Goal: Task Accomplishment & Management: Use online tool/utility

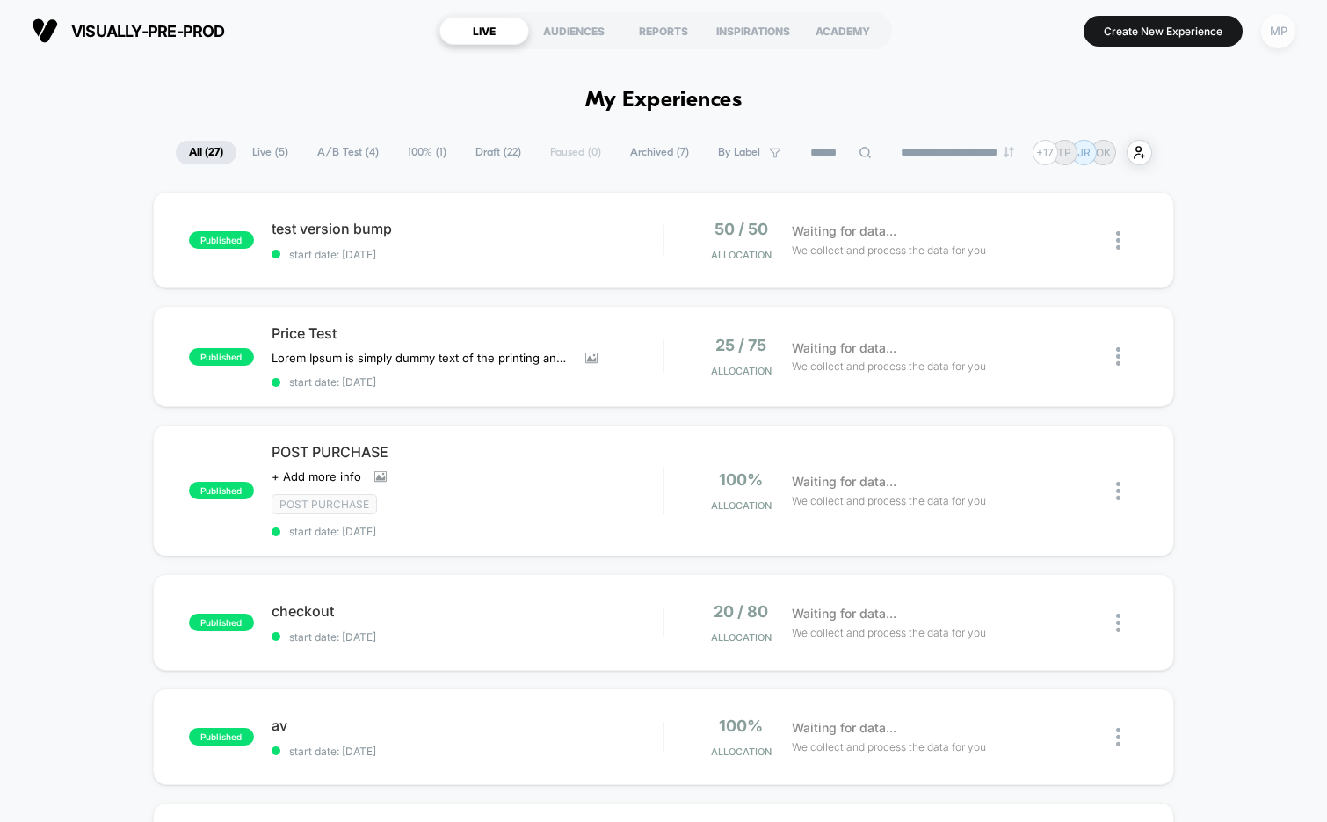
click at [1273, 27] on div "MP" at bounding box center [1278, 31] width 34 height 34
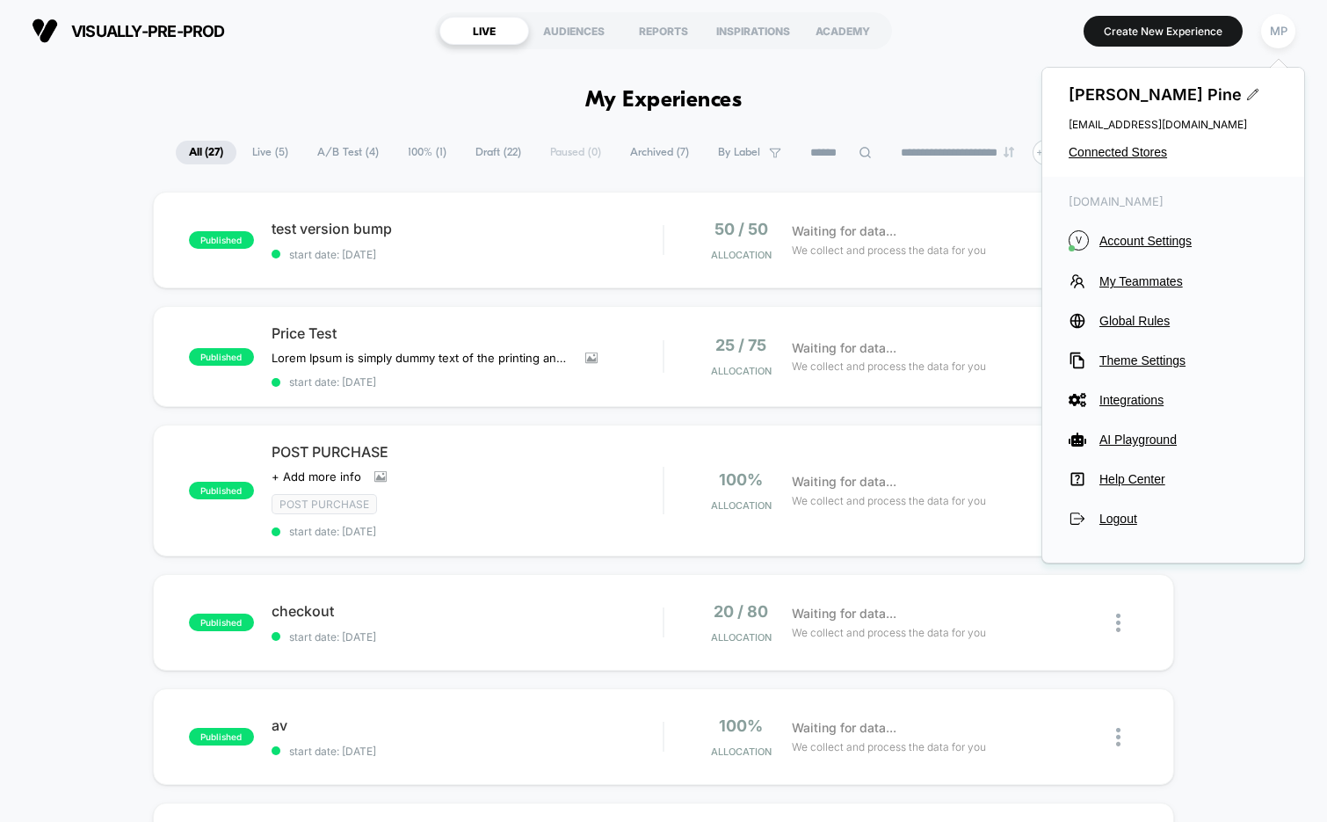
click at [1121, 143] on div "Maddie Pine maddie@visually.io Connected Stores" at bounding box center [1173, 122] width 262 height 109
click at [1113, 151] on span "Connected Stores" at bounding box center [1173, 152] width 209 height 14
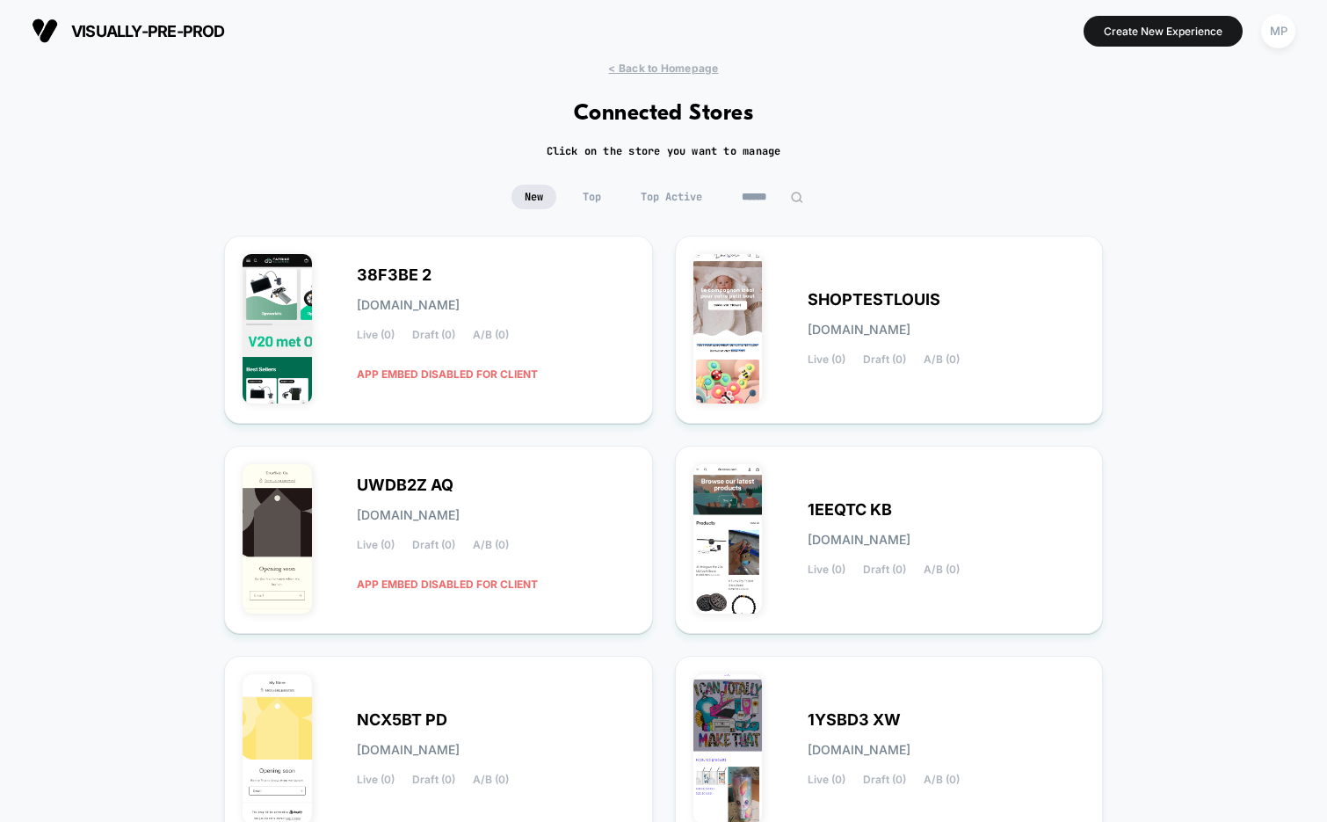
click at [761, 198] on input at bounding box center [773, 197] width 88 height 25
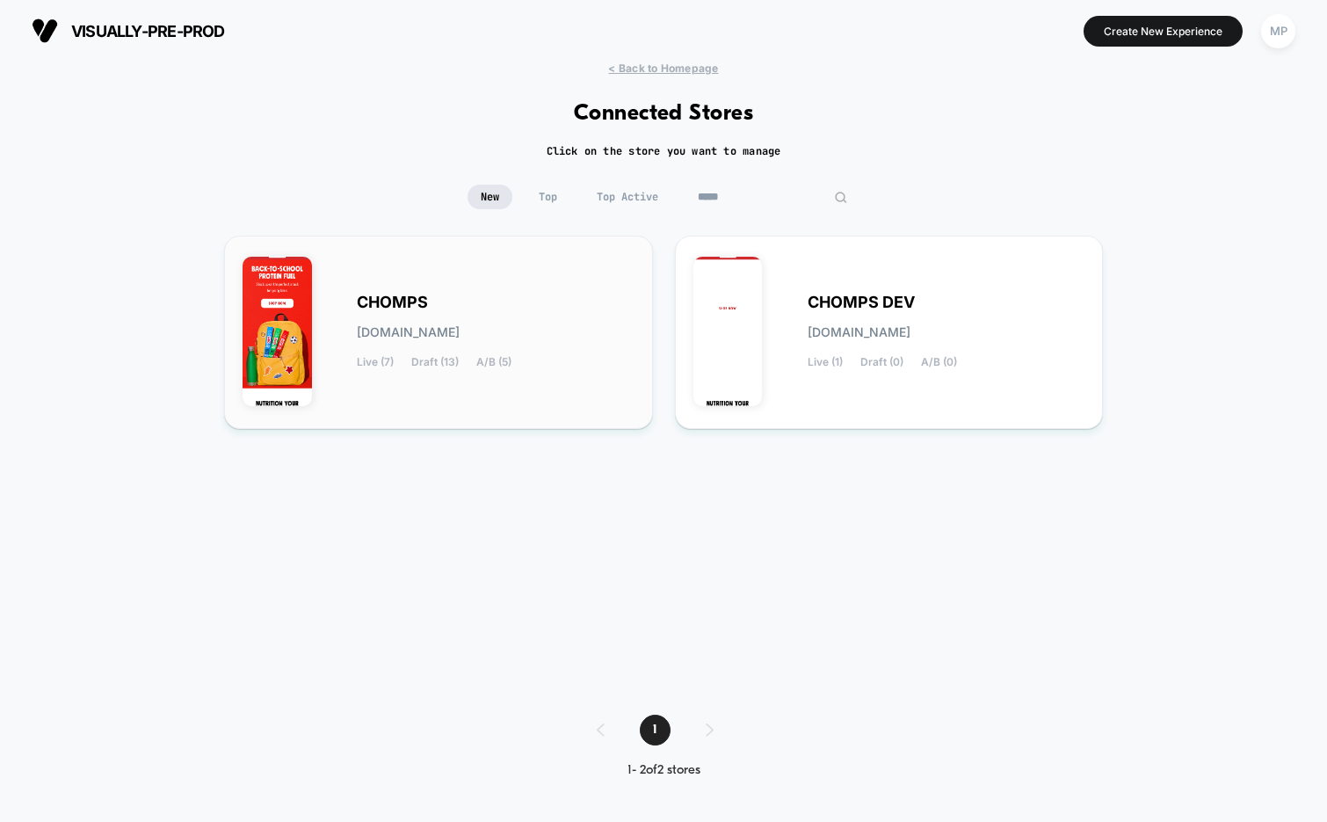
type input "*****"
click at [492, 314] on div "CHOMPS chomps.myshopify.com Live (7) Draft (13) A/B (5)" at bounding box center [496, 332] width 278 height 72
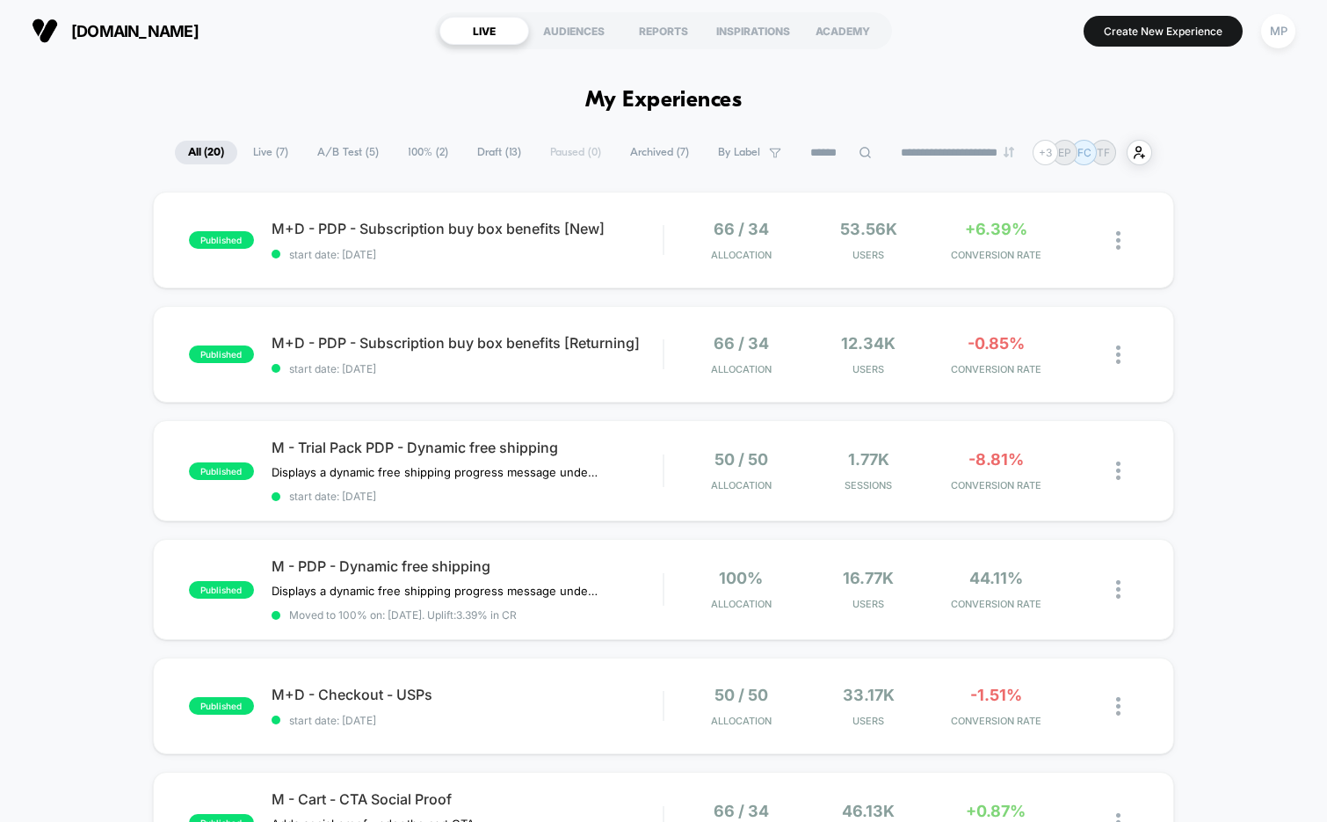
click at [484, 159] on span "Draft ( 13 )" at bounding box center [499, 153] width 70 height 24
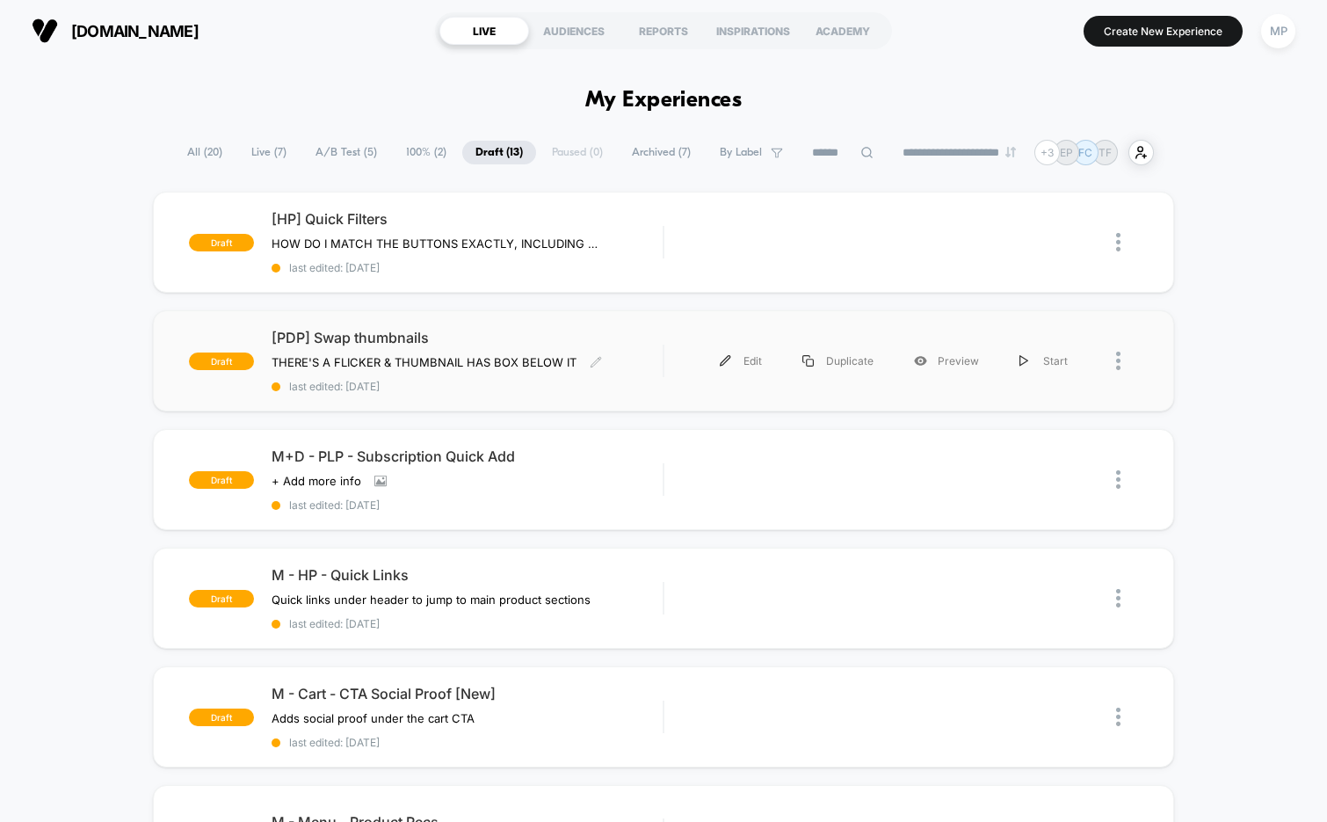
click at [470, 388] on span "last edited: 9/8/2025" at bounding box center [468, 386] width 392 height 13
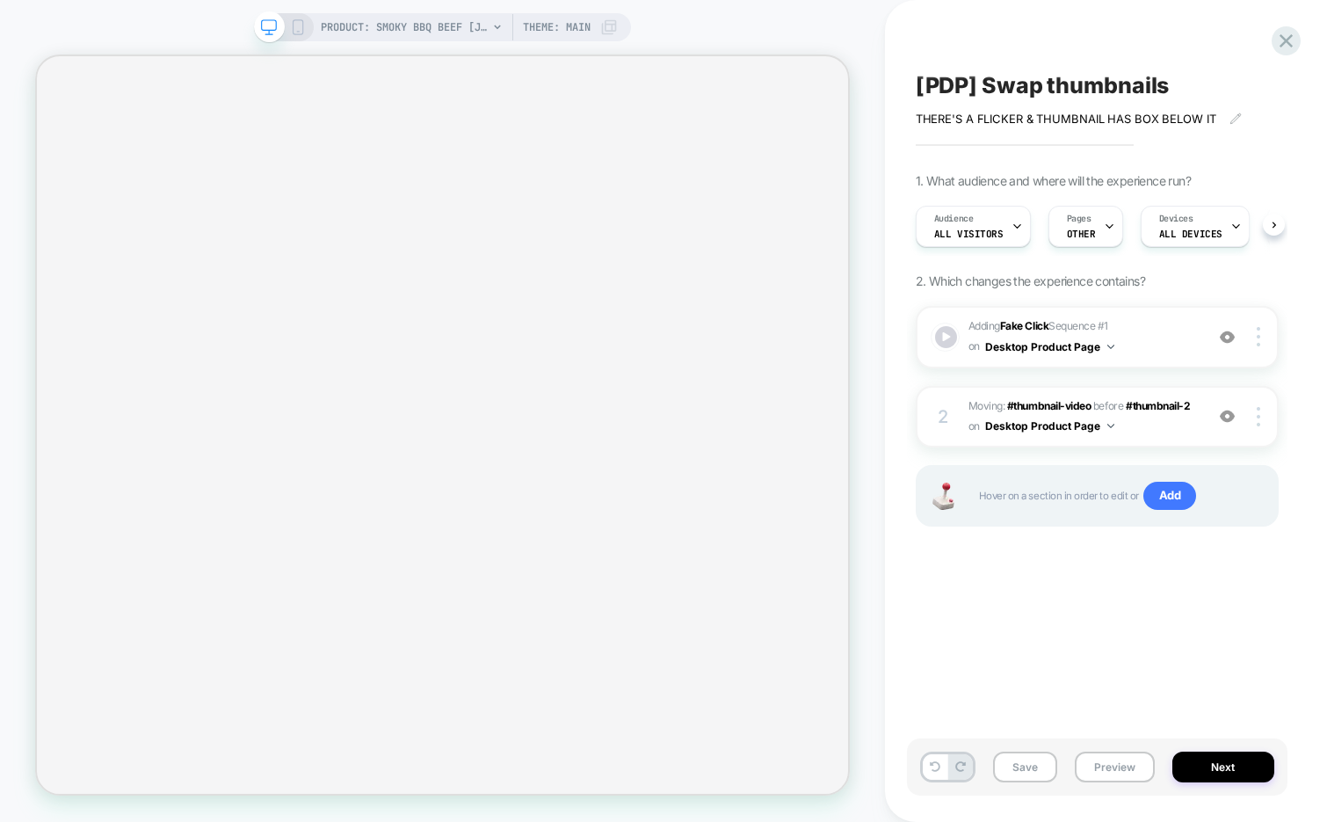
scroll to position [0, 1]
click at [1095, 763] on button "Preview" at bounding box center [1115, 766] width 80 height 31
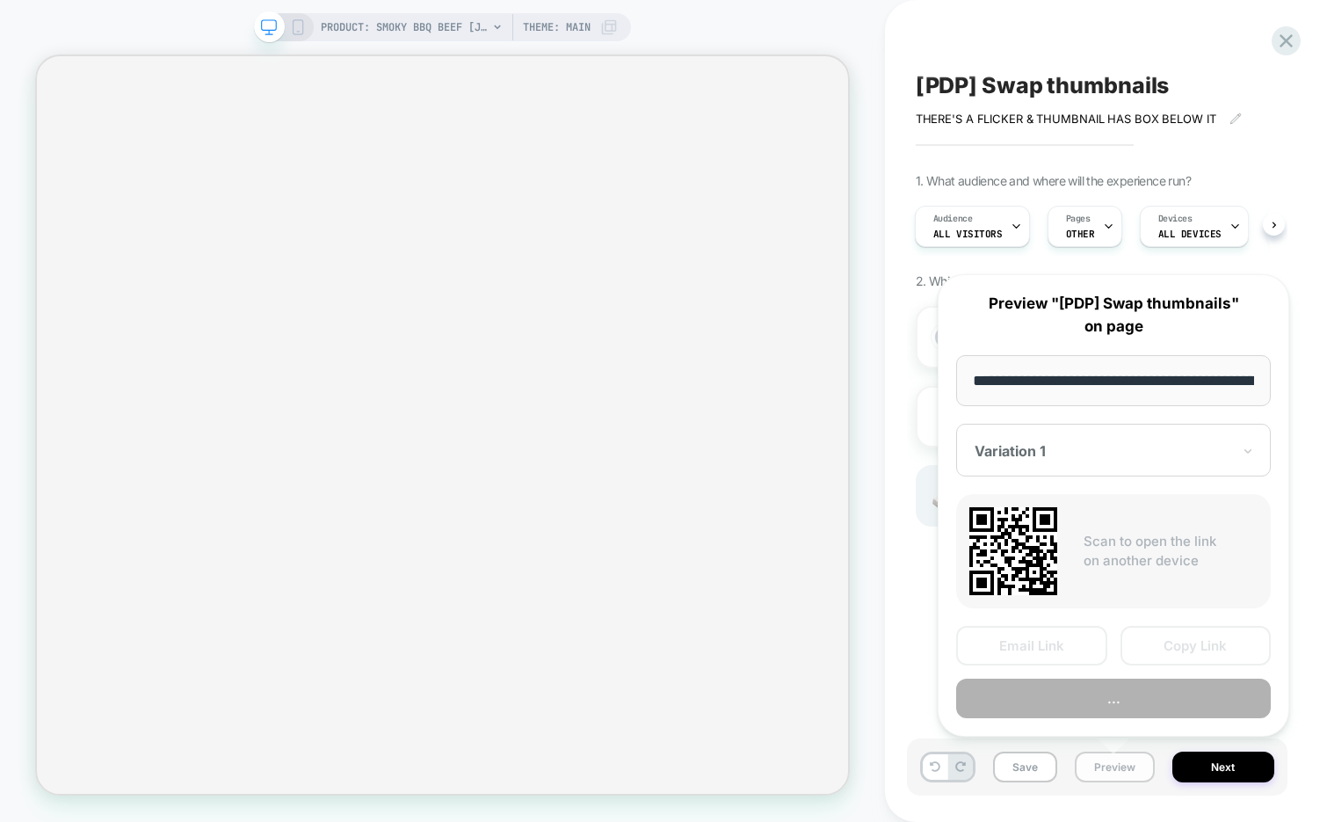
scroll to position [0, 209]
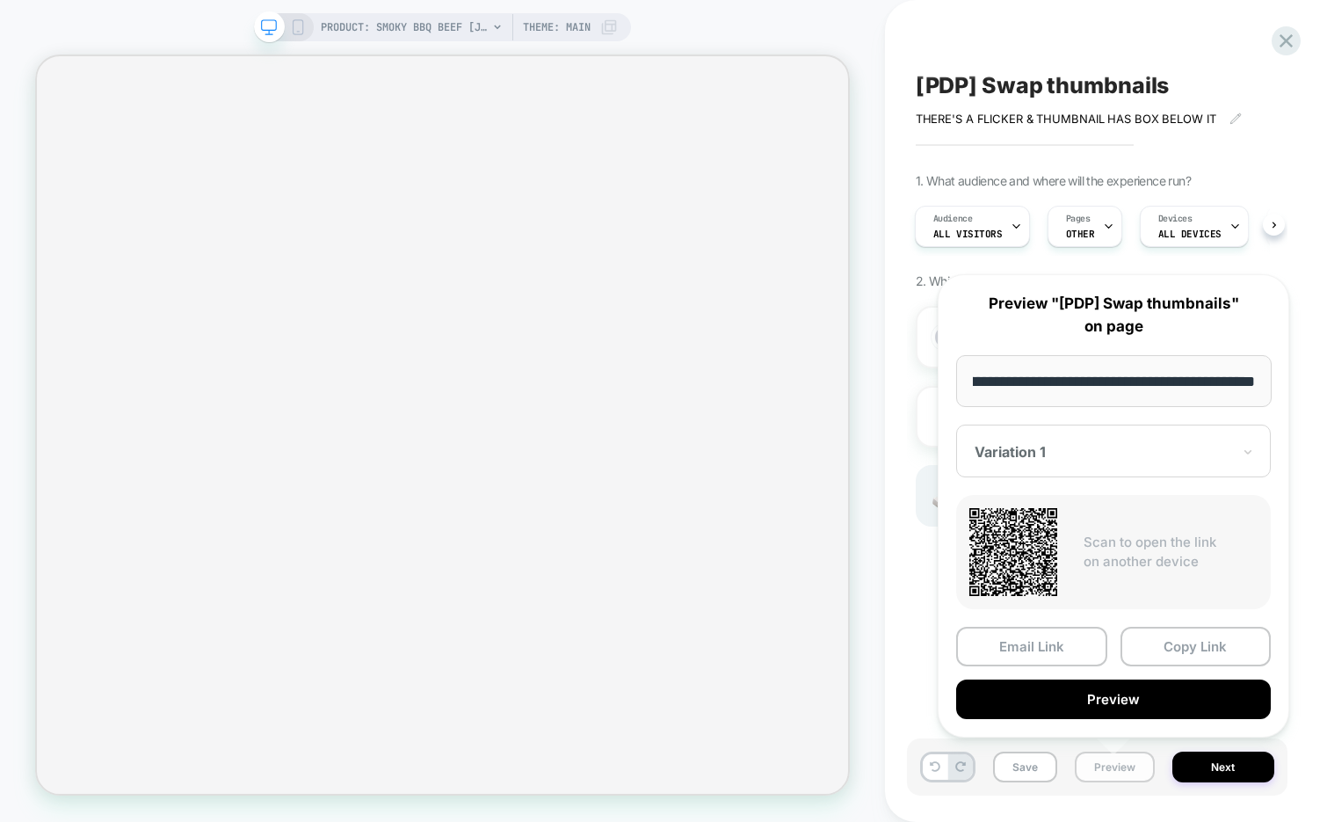
click at [1112, 763] on button "Preview" at bounding box center [1115, 766] width 80 height 31
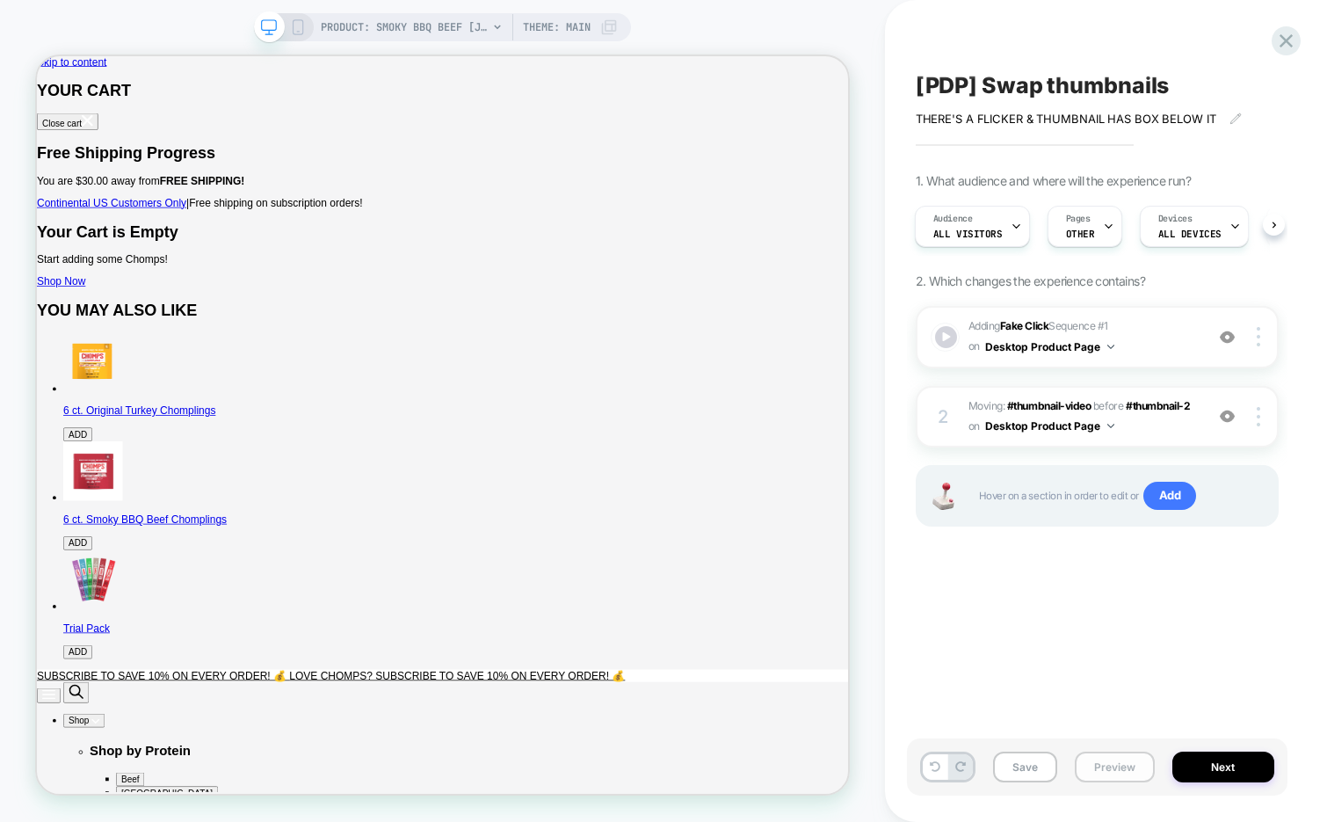
scroll to position [0, 0]
click at [0, 0] on button "Preview" at bounding box center [0, 0] width 0 height 0
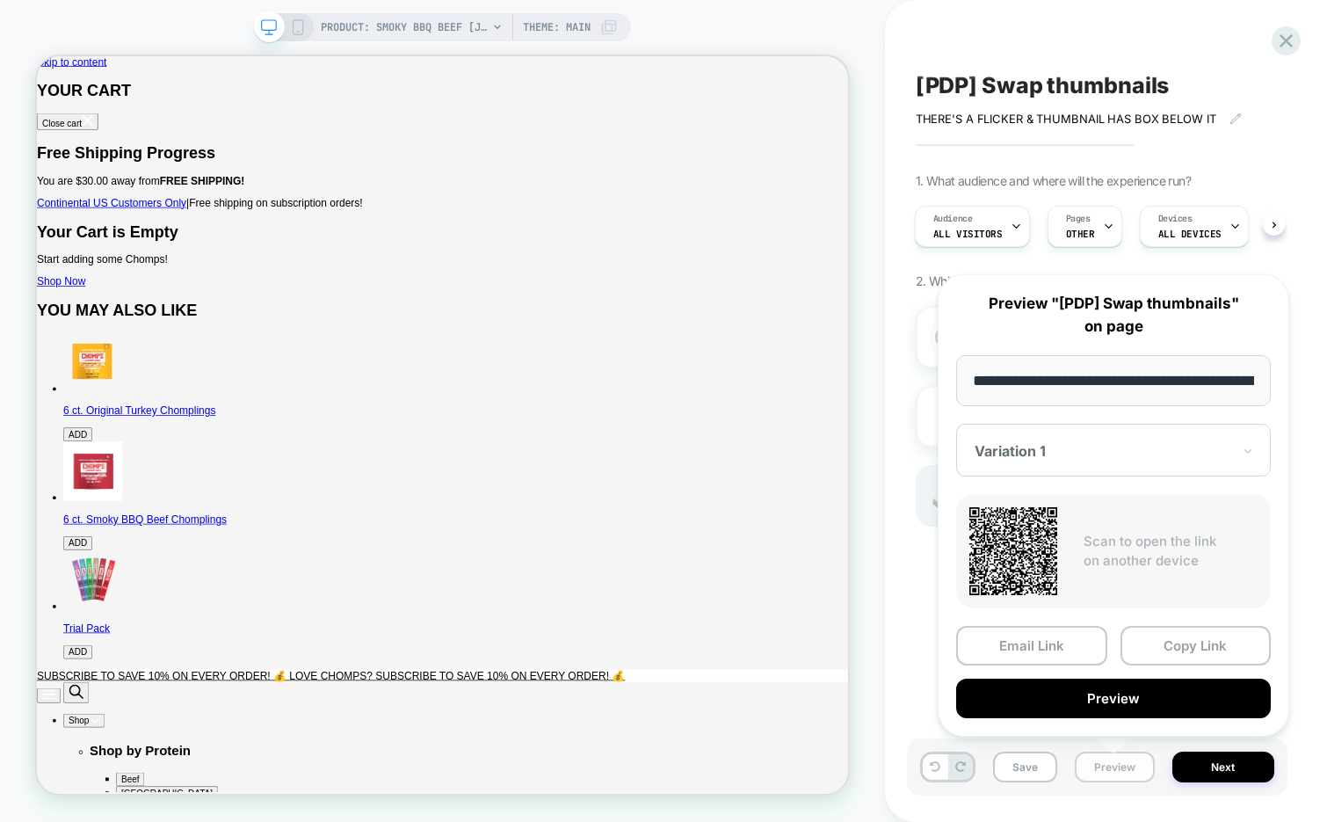
scroll to position [0, 209]
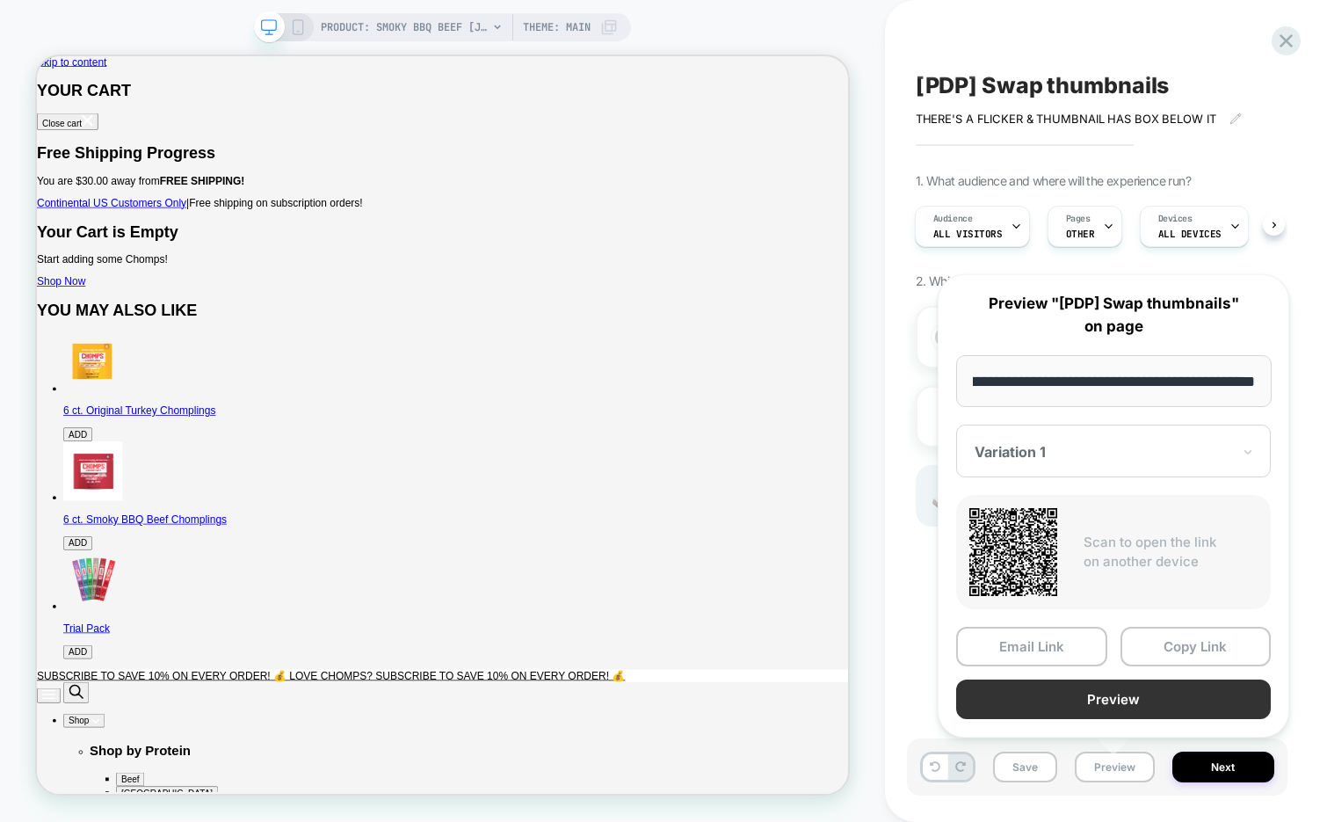
click at [1124, 708] on button "Preview" at bounding box center [1113, 699] width 315 height 40
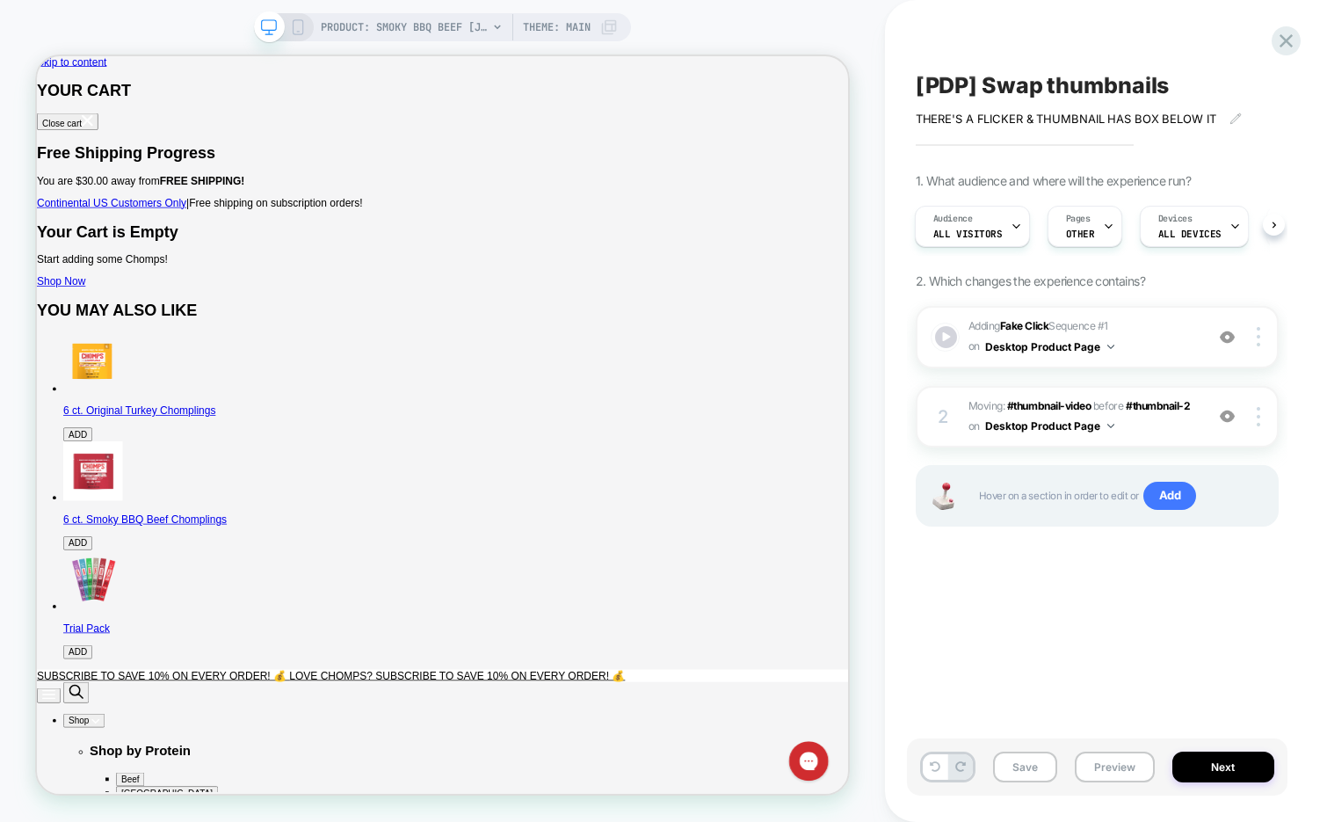
scroll to position [0, 0]
click at [945, 337] on div at bounding box center [945, 336] width 25 height 25
click at [945, 336] on div at bounding box center [945, 336] width 25 height 25
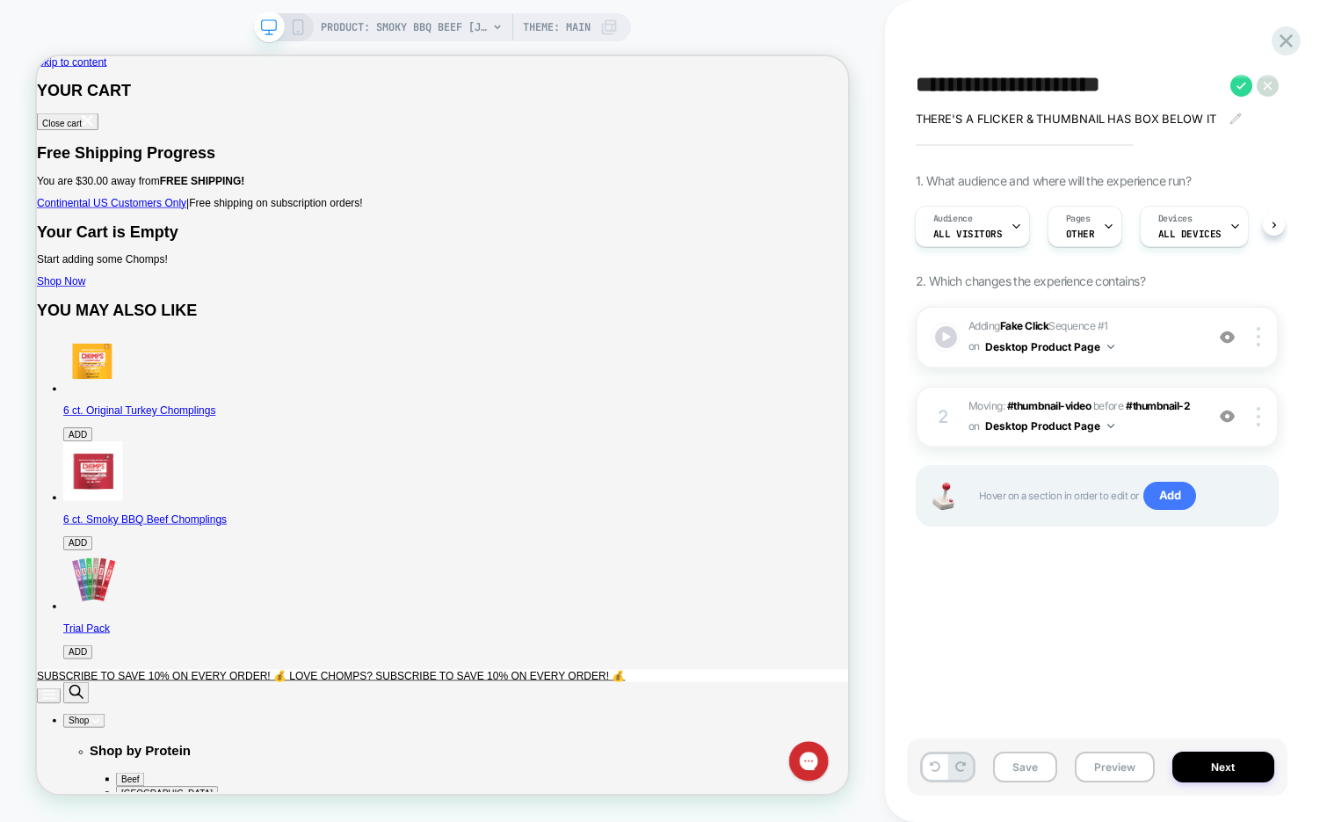
click at [1060, 83] on textarea "**********" at bounding box center [1069, 85] width 306 height 26
click at [834, 25] on div "PRODUCT: Smoky BBQ Beef [jerky stick] PRODUCT: Smoky BBQ Beef [jerky stick] The…" at bounding box center [442, 411] width 885 height 787
click at [1275, 48] on icon at bounding box center [1286, 41] width 24 height 24
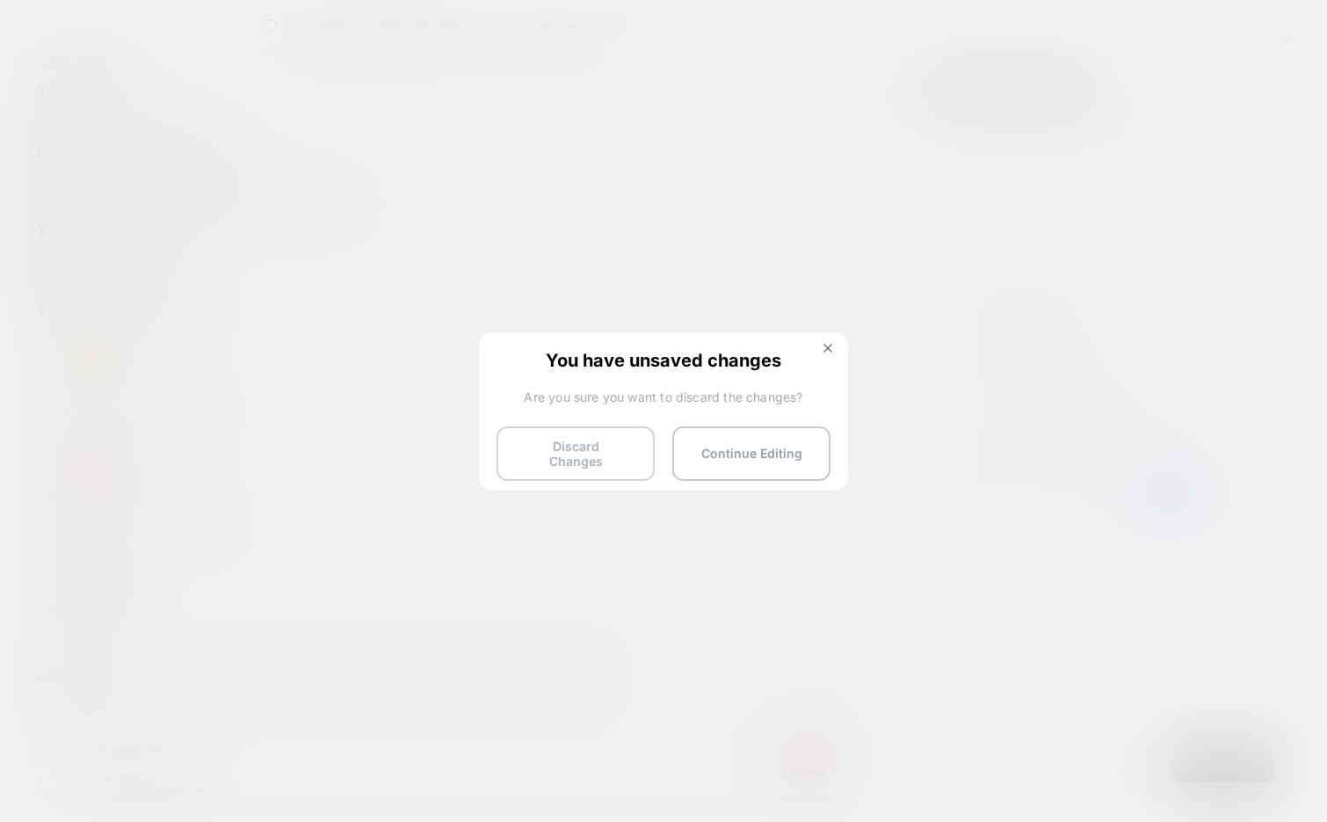
click at [540, 452] on button "Discard Changes" at bounding box center [576, 453] width 158 height 54
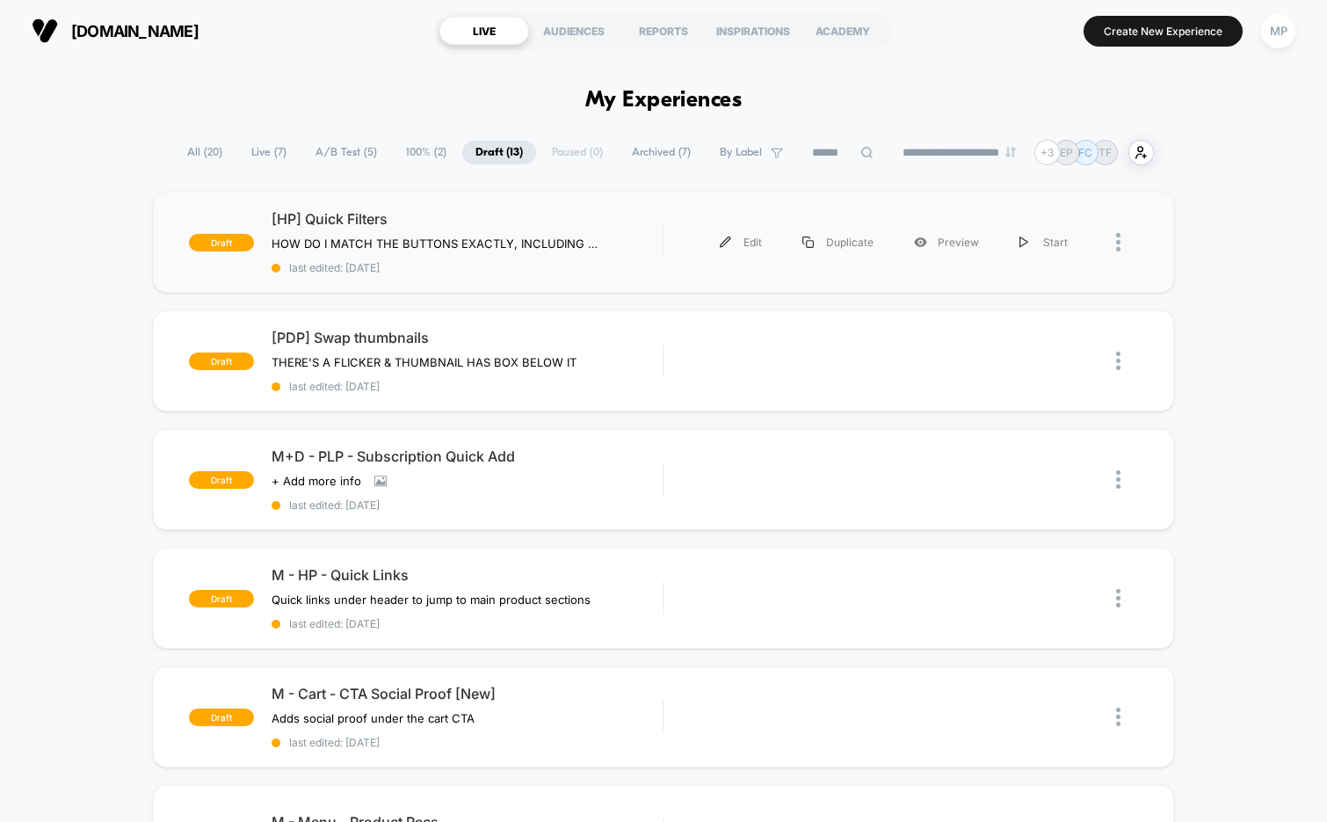
click at [505, 272] on div "draft [HP] Quick Filters HOW DO I MATCH THE BUTTONS EXACTLY, INCLUDING CENTERIN…" at bounding box center [664, 242] width 1022 height 101
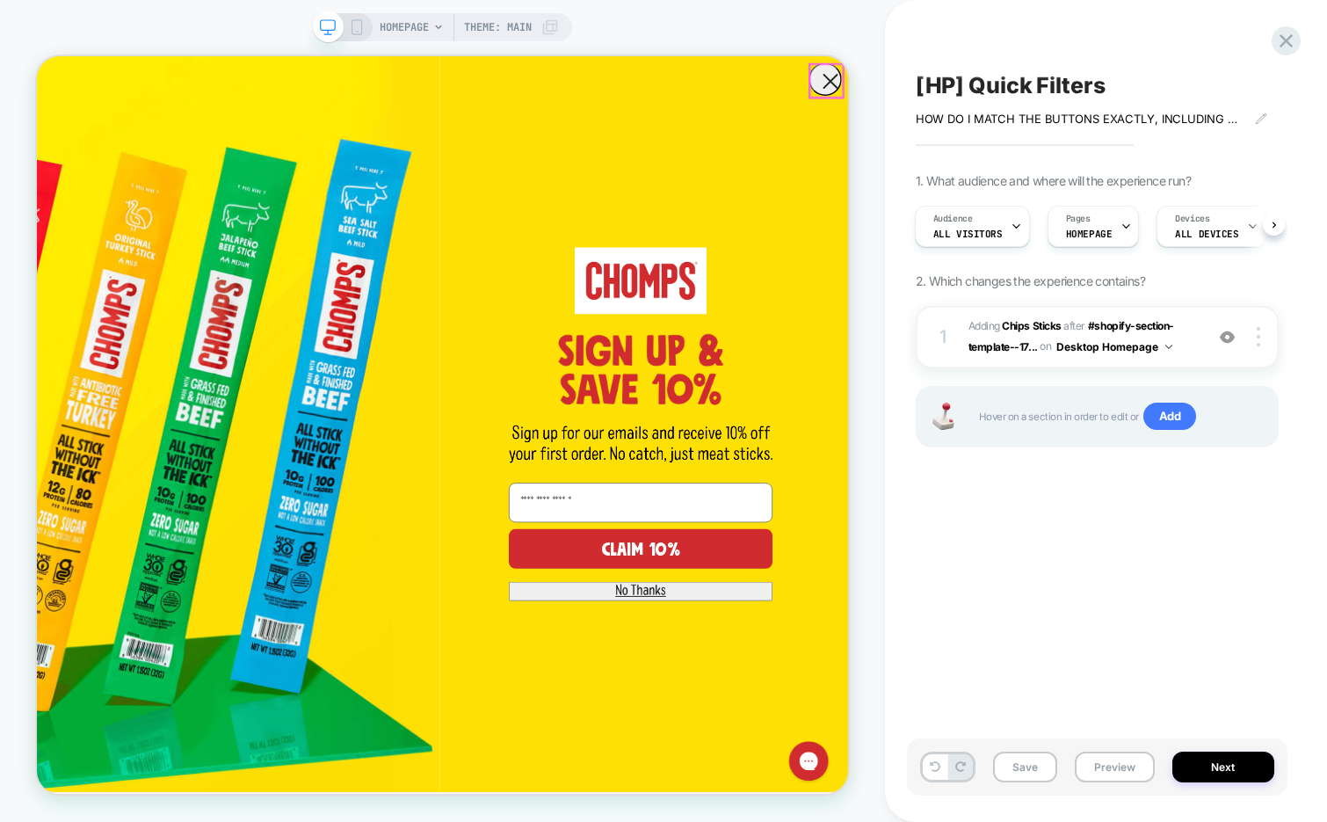
click at [1094, 83] on circle "Close dialog" at bounding box center [1095, 90] width 42 height 42
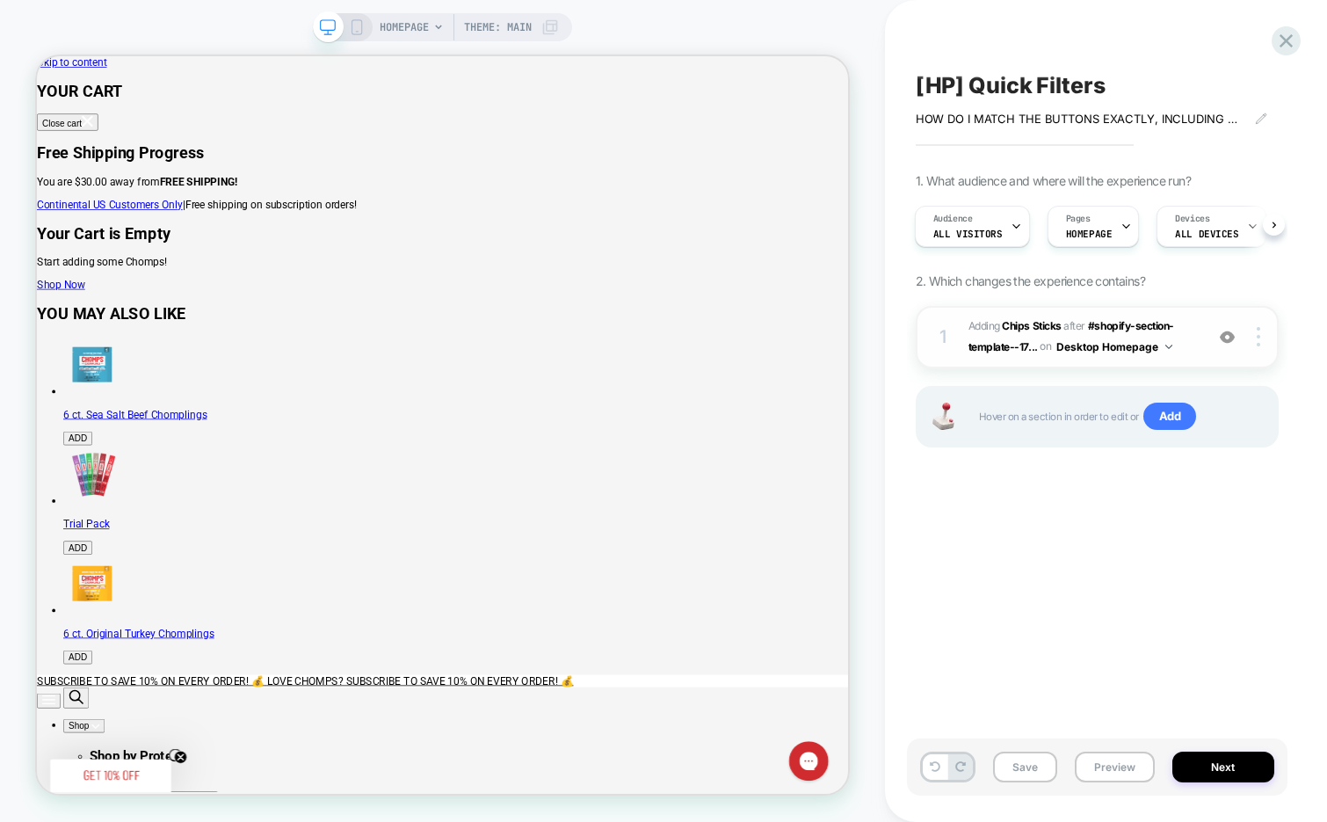
click at [0, 0] on img at bounding box center [0, 0] width 0 height 0
click at [0, 0] on div at bounding box center [0, 0] width 0 height 0
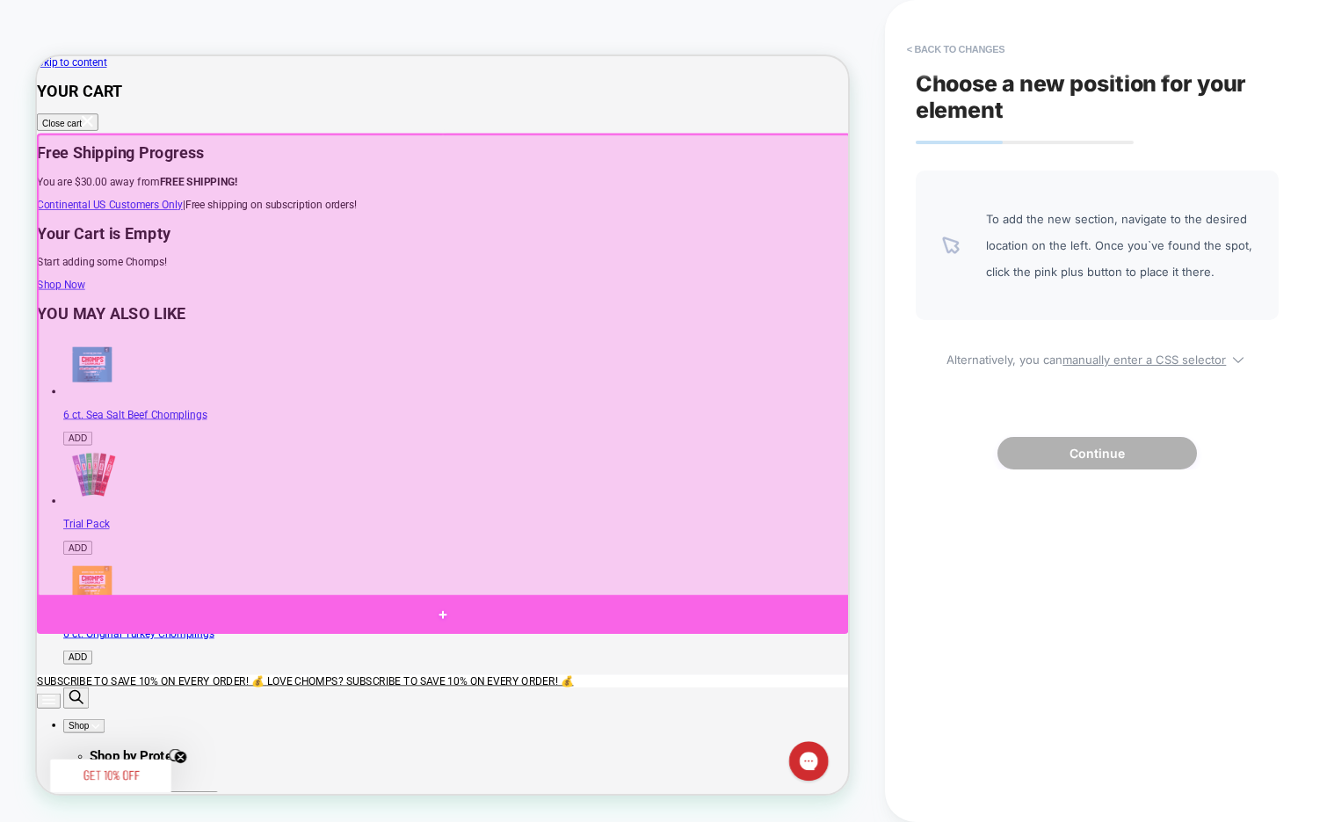
click at [851, 791] on div at bounding box center [578, 800] width 1082 height 52
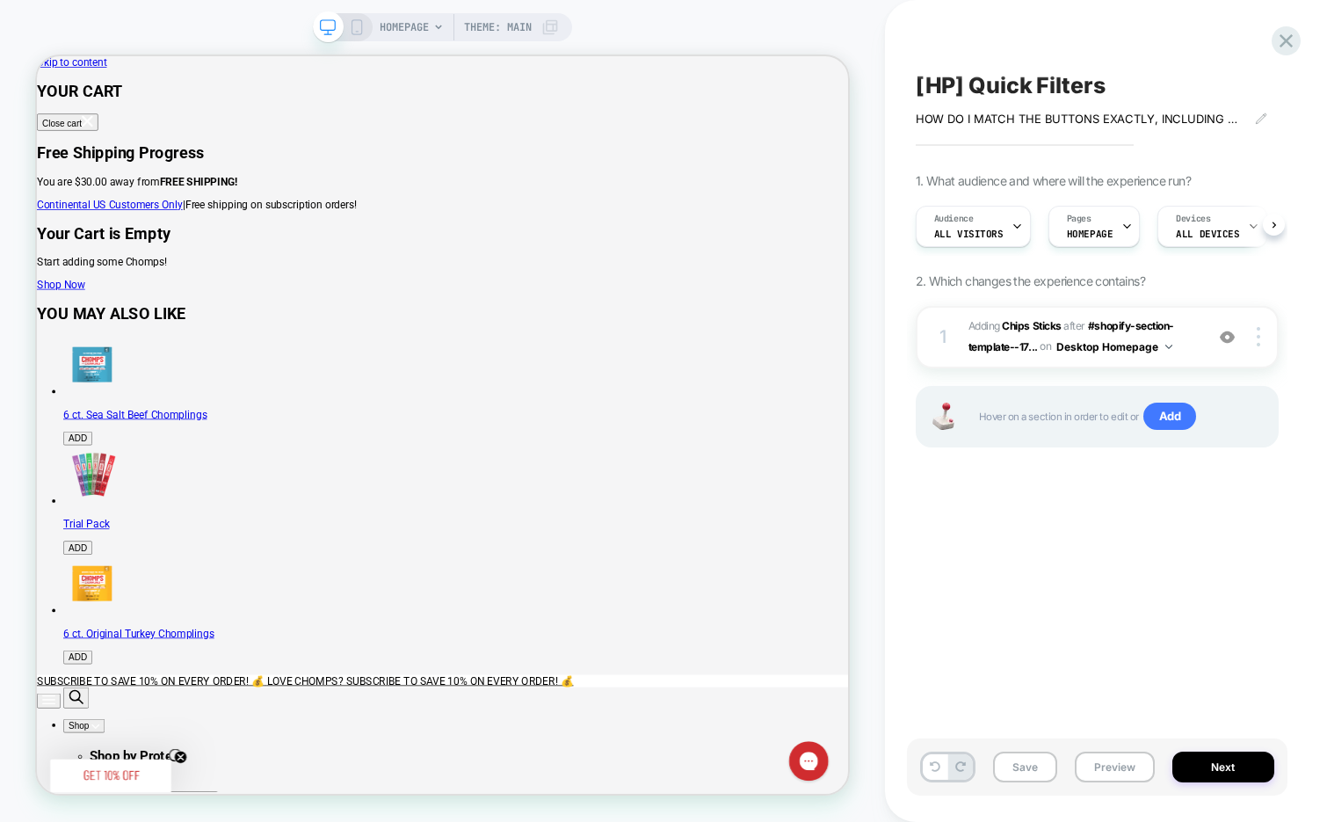
scroll to position [0, 1]
click at [1191, 347] on span "#_loomi_addon_1757114924850 Adding Chips Sticks AFTER #shopify-section-template…" at bounding box center [1081, 336] width 227 height 41
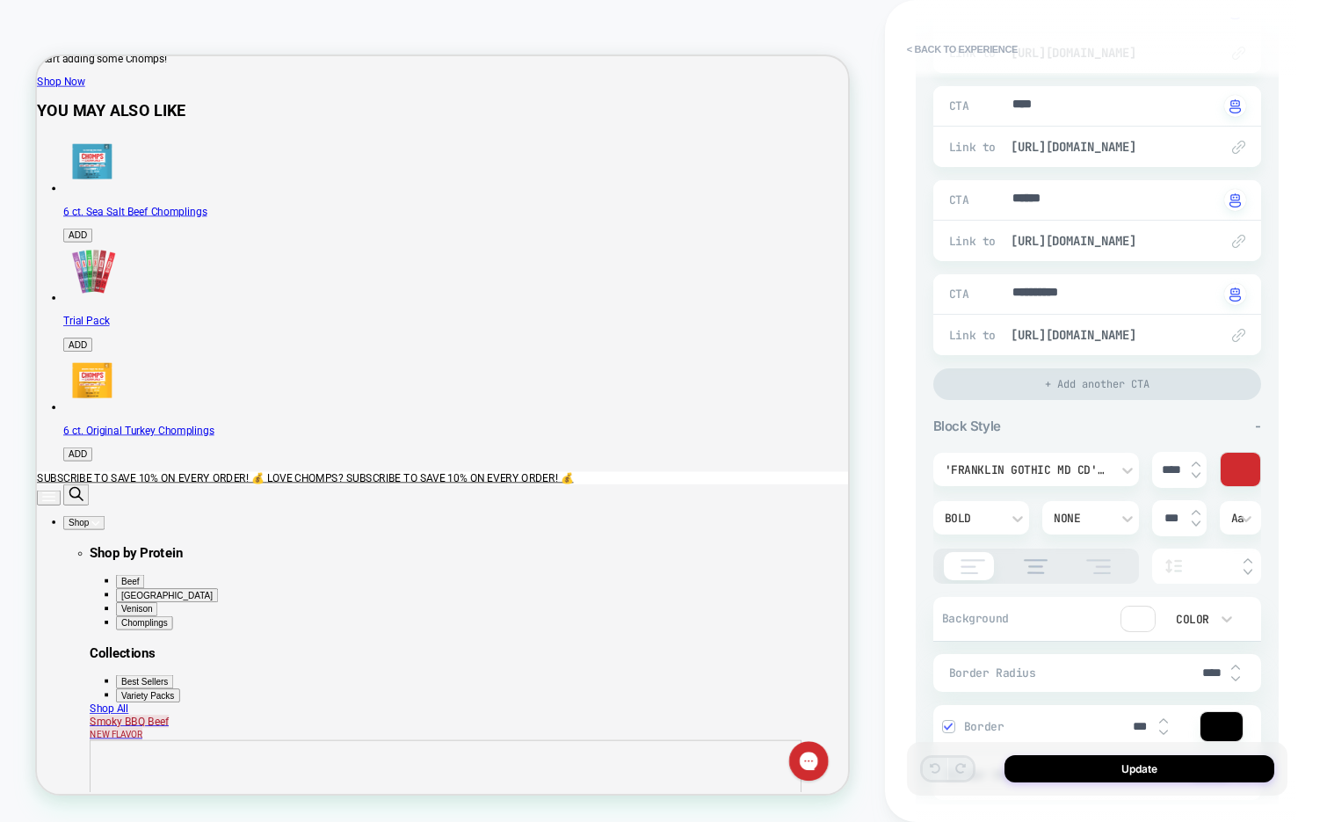
scroll to position [0, 0]
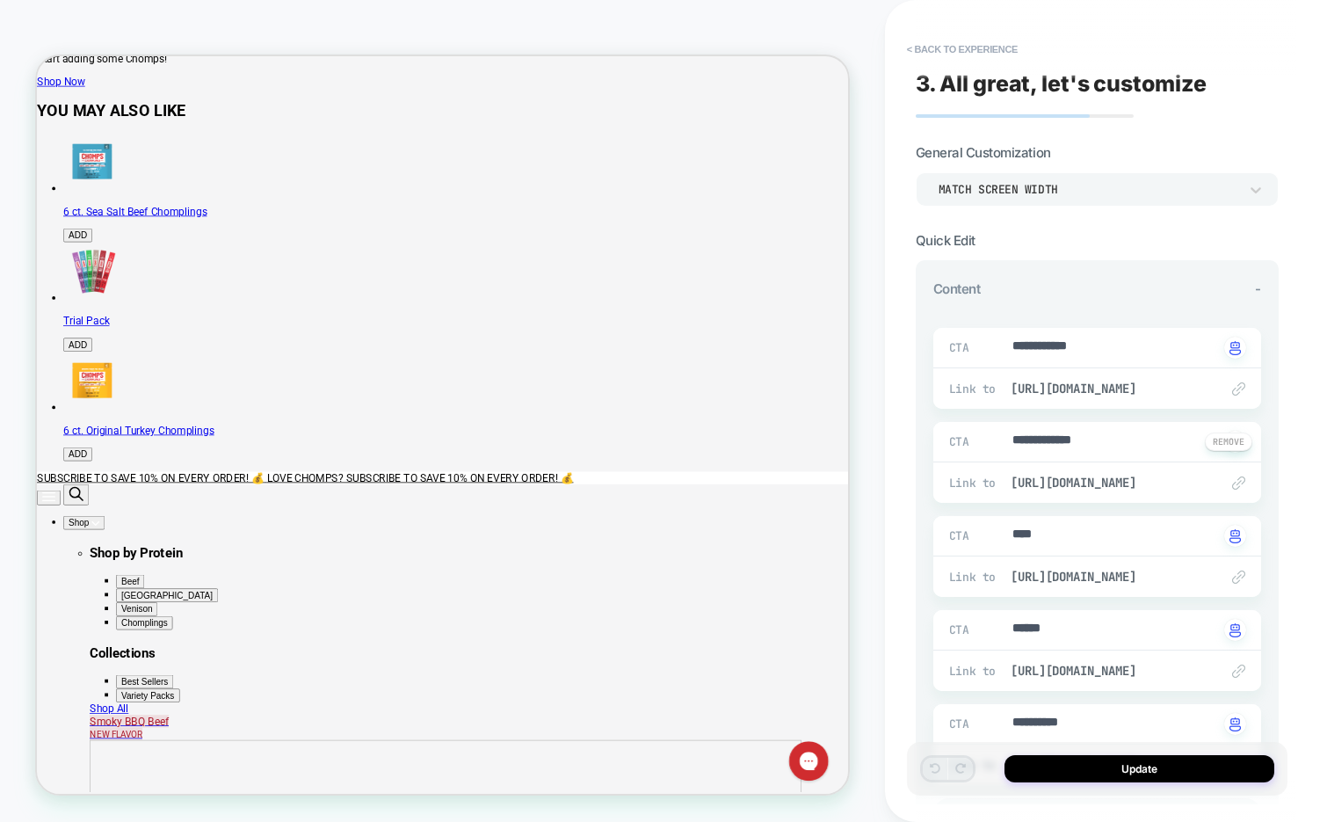
type textarea "*"
click at [981, 55] on button "< Back to experience" at bounding box center [962, 49] width 128 height 28
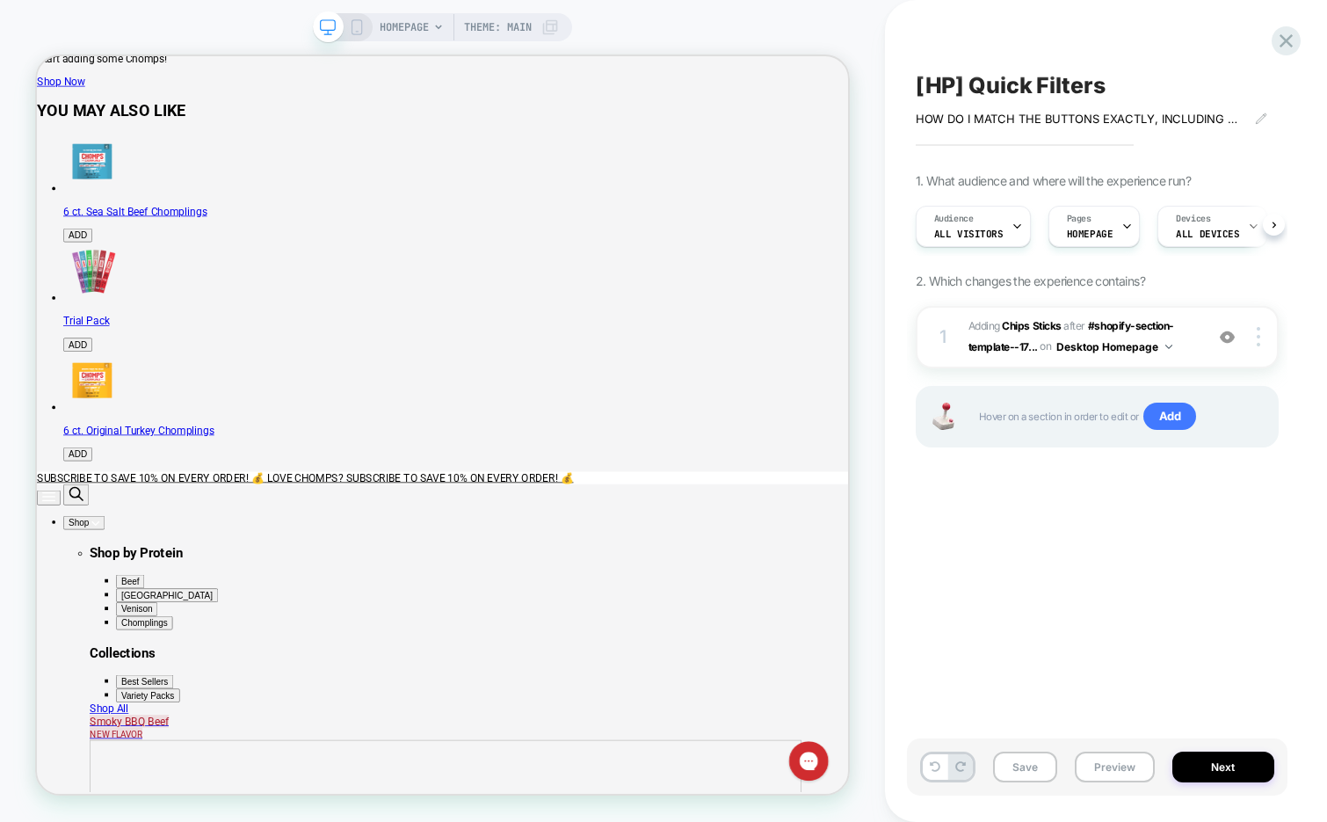
scroll to position [0, 1]
click at [980, 96] on span "[HP] Quick Filters" at bounding box center [1011, 85] width 190 height 26
click at [980, 96] on textarea "**********" at bounding box center [1060, 85] width 289 height 26
click at [1282, 44] on icon at bounding box center [1286, 40] width 13 height 13
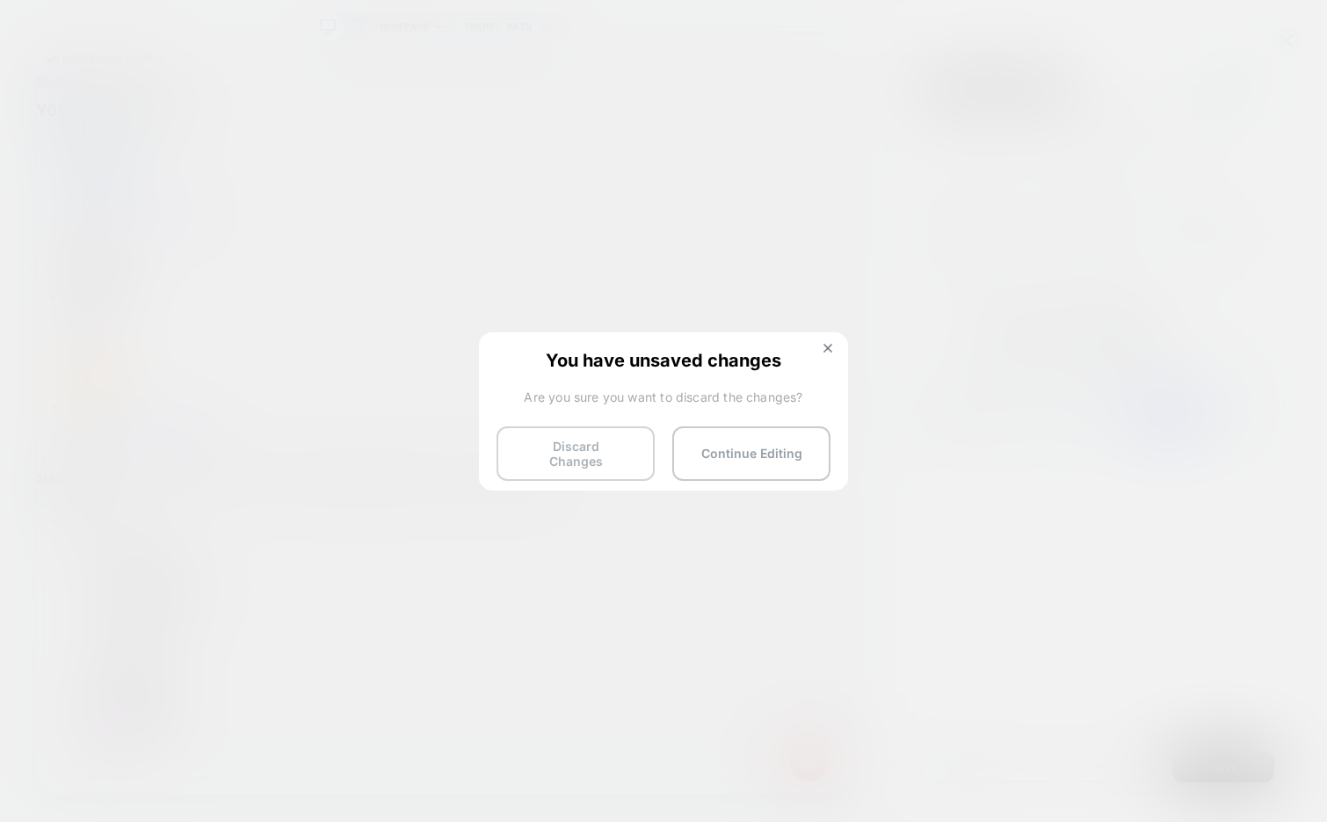
click at [563, 457] on button "Discard Changes" at bounding box center [576, 453] width 158 height 54
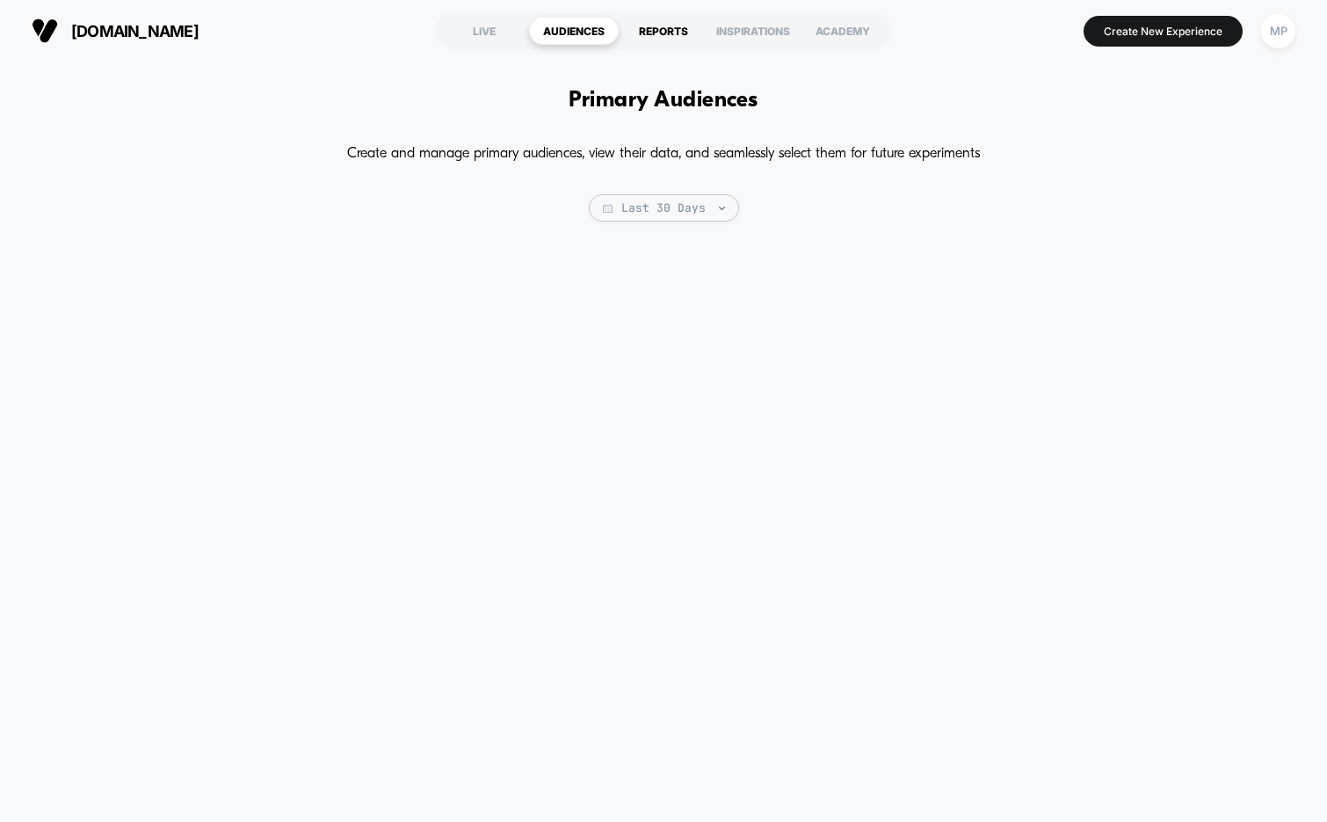
click at [678, 37] on div "REPORTS" at bounding box center [664, 31] width 90 height 28
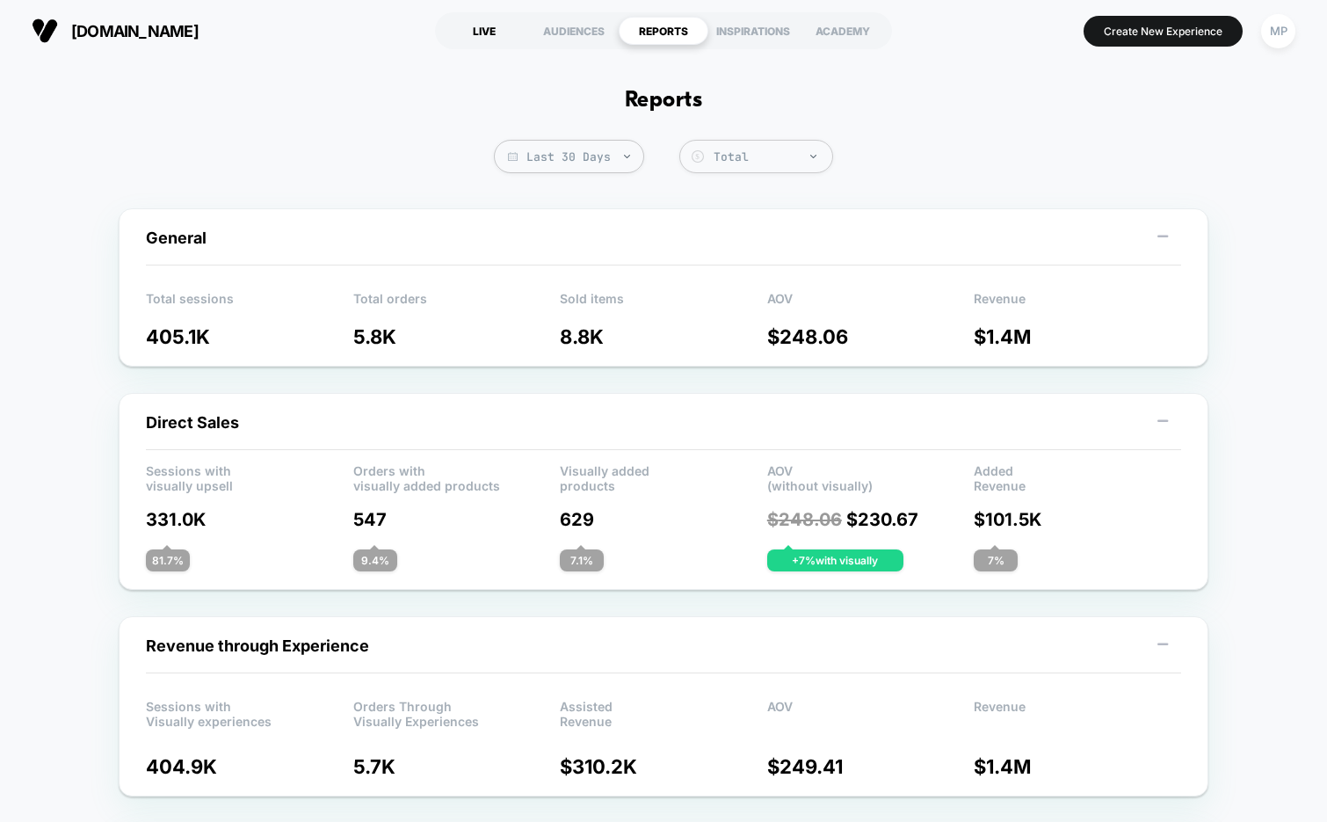
click at [462, 17] on div "LIVE" at bounding box center [484, 31] width 90 height 28
